Goal: Contribute content: Add original content to the website for others to see

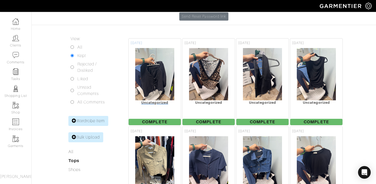
scroll to position [91, 0]
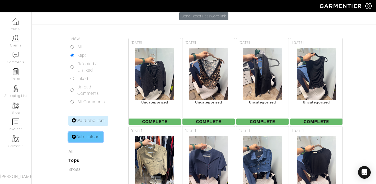
click at [95, 132] on link "Bulk Upload" at bounding box center [85, 137] width 35 height 10
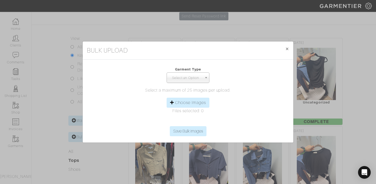
click at [186, 79] on span "Select an Option" at bounding box center [185, 78] width 33 height 11
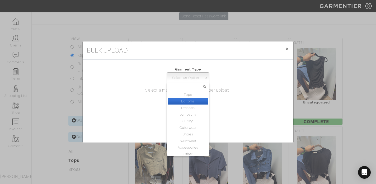
click at [188, 100] on li "Bottoms" at bounding box center [188, 101] width 40 height 7
select select "2"
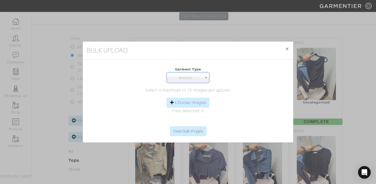
click at [188, 100] on label "Choose Images" at bounding box center [190, 102] width 31 height 6
click at [188, 118] on input "Choose Images" at bounding box center [187, 122] width 81 height 8
type input "C:\fakepath\IMG_3450.jpg"
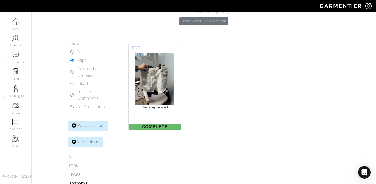
scroll to position [86, 0]
